Goal: Task Accomplishment & Management: Complete application form

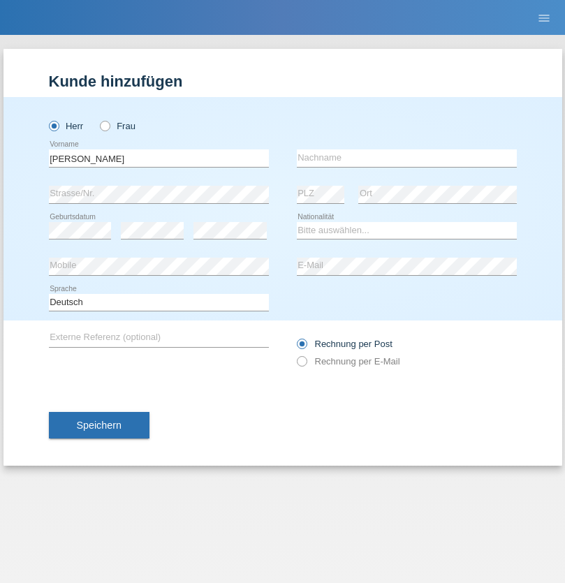
type input "[PERSON_NAME]"
click at [407, 158] on input "text" at bounding box center [407, 158] width 220 height 17
type input "Senn"
select select "CH"
select select "en"
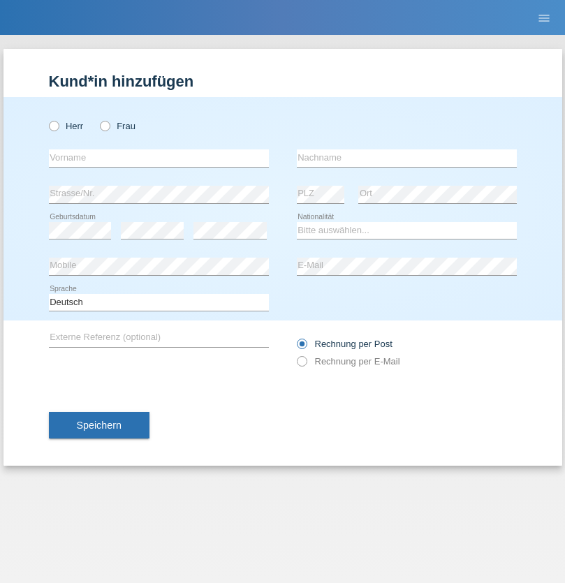
radio input "true"
select select "DE"
select select "C"
select select "07"
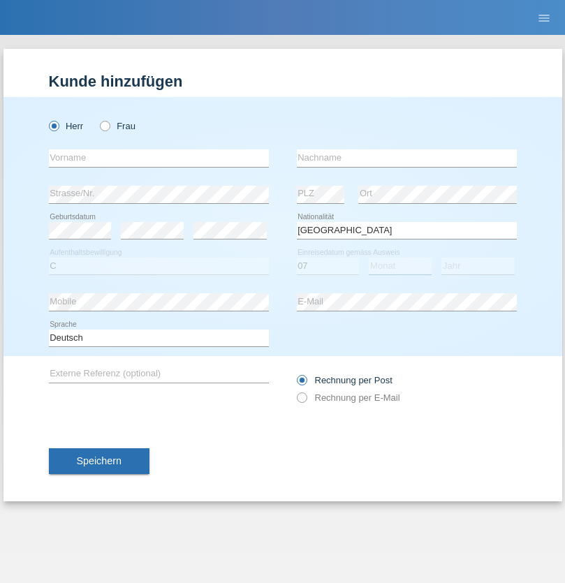
select select "11"
select select "1972"
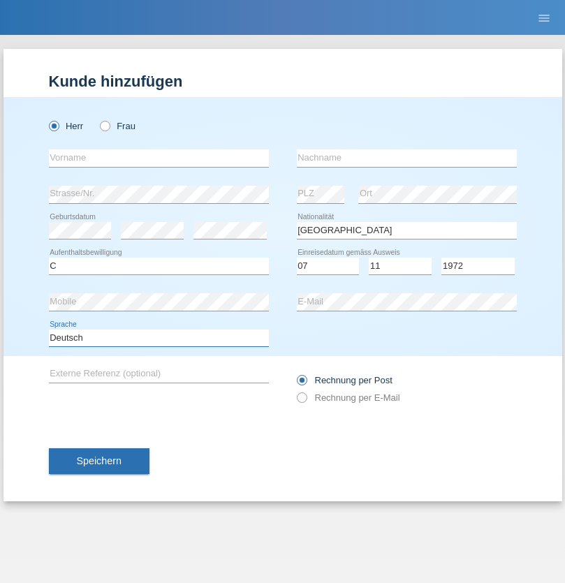
select select "en"
